Goal: Task Accomplishment & Management: Use online tool/utility

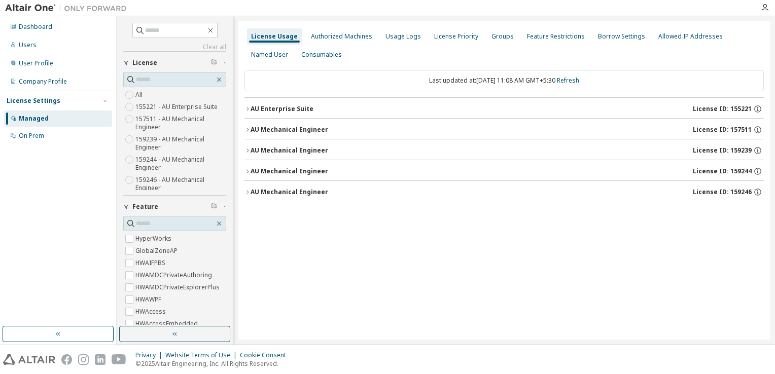
click at [266, 151] on div "AU Mechanical Engineer" at bounding box center [290, 151] width 78 height 8
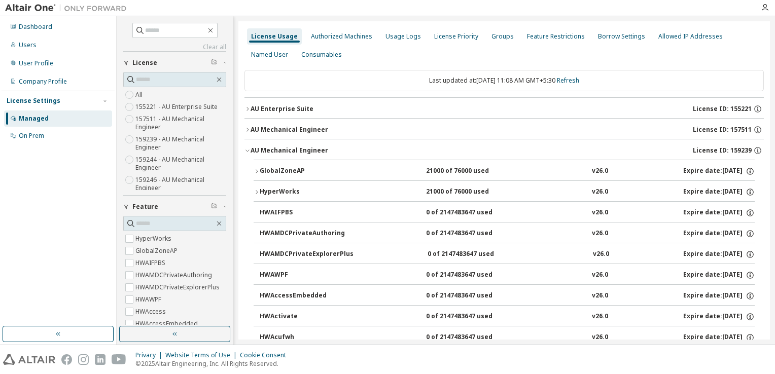
click at [267, 173] on div "GlobalZoneAP" at bounding box center [305, 171] width 91 height 9
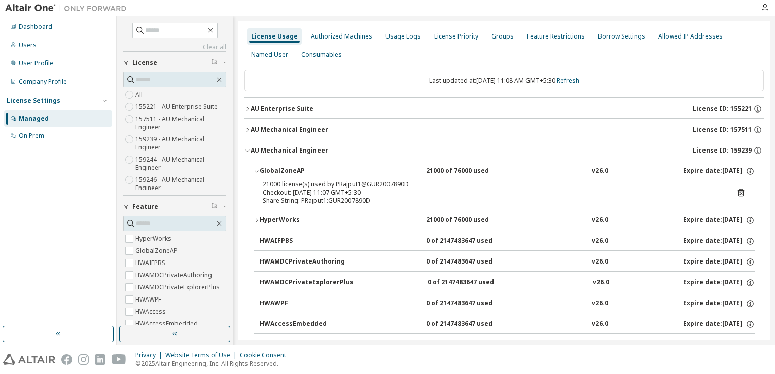
click at [737, 193] on icon at bounding box center [741, 192] width 9 height 9
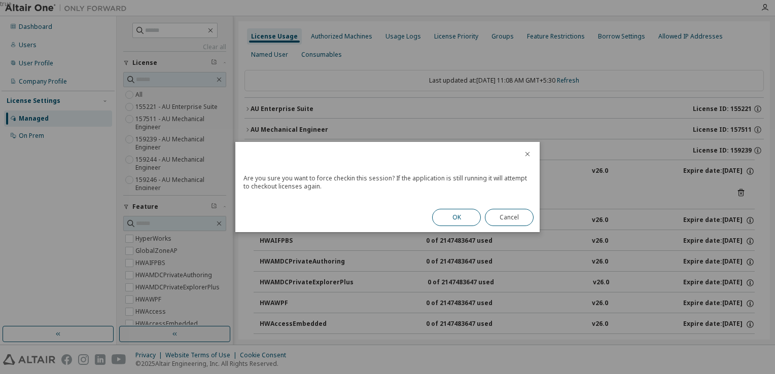
click at [467, 219] on button "OK" at bounding box center [456, 217] width 49 height 17
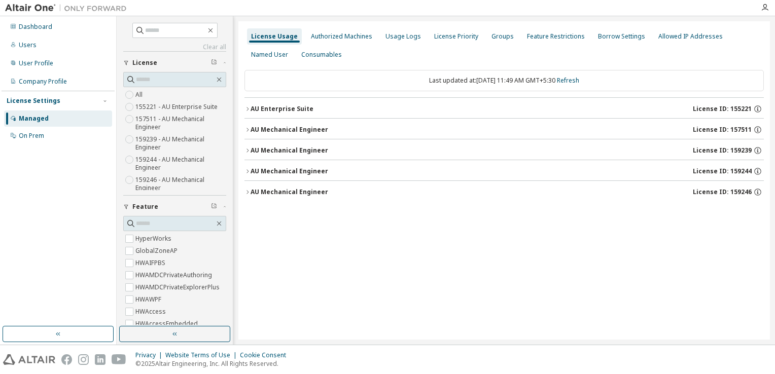
click at [249, 150] on icon "button" at bounding box center [248, 151] width 6 height 6
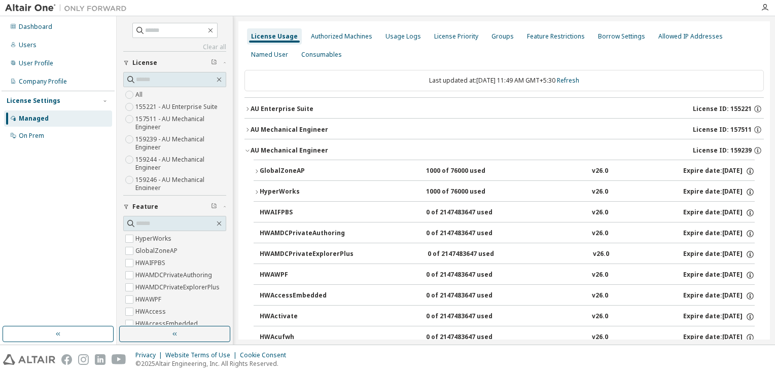
click at [262, 168] on div "GlobalZoneAP" at bounding box center [305, 171] width 91 height 9
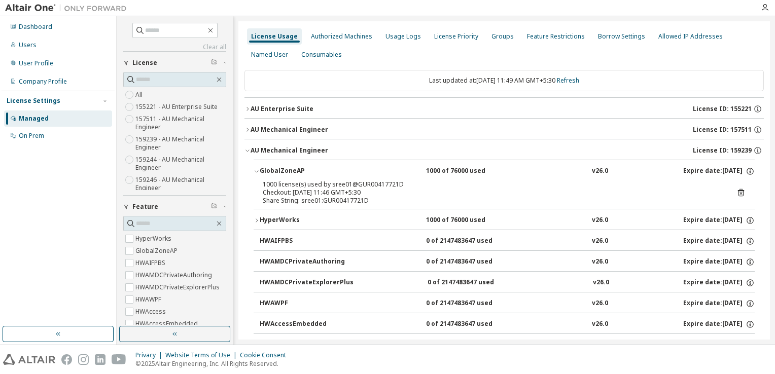
click at [738, 191] on icon at bounding box center [741, 192] width 9 height 9
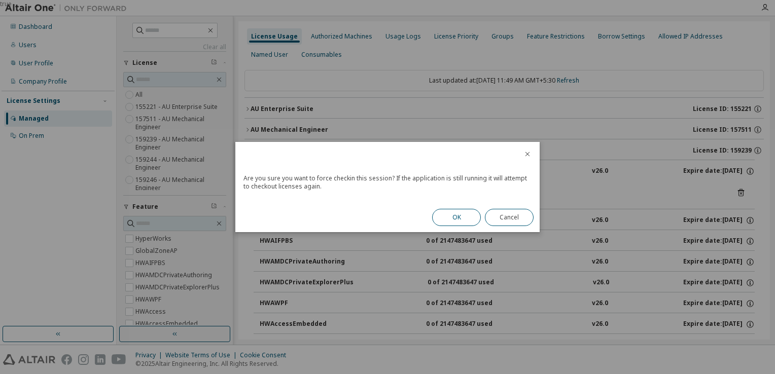
click at [459, 214] on button "OK" at bounding box center [456, 217] width 49 height 17
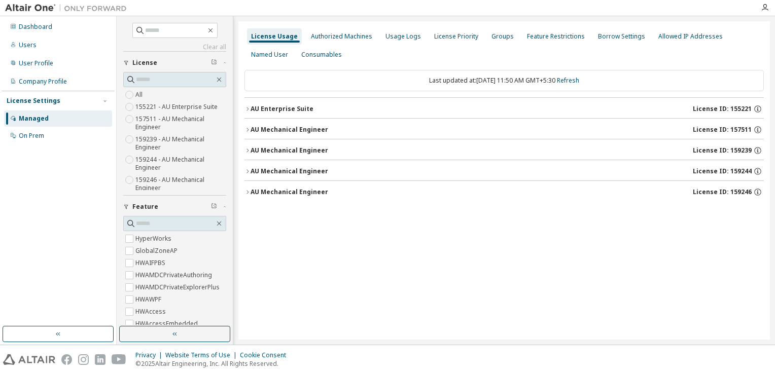
click at [251, 149] on div "AU Mechanical Engineer" at bounding box center [290, 151] width 78 height 8
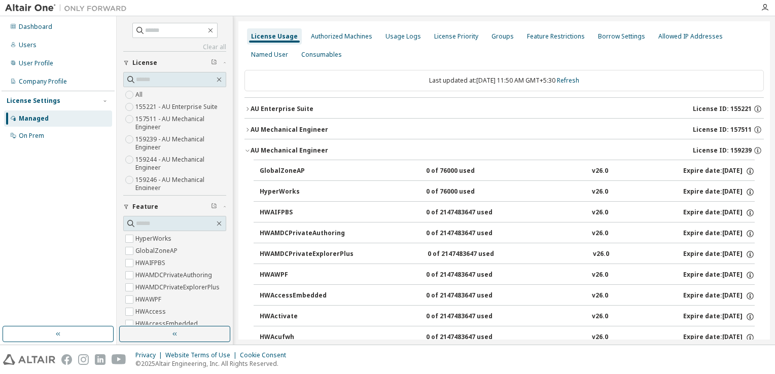
click at [256, 171] on div "GlobalZoneAP 0 of 76000 used v26.0 Expire date: [DATE]" at bounding box center [504, 170] width 501 height 21
